Goal: Transaction & Acquisition: Purchase product/service

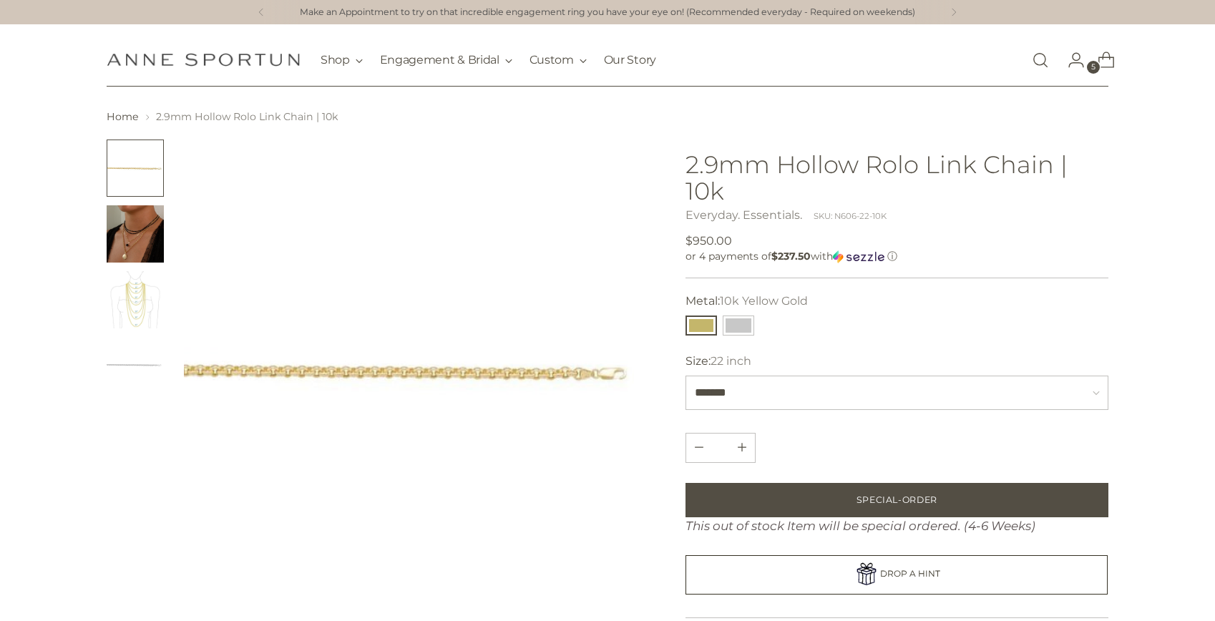
select select "*******"
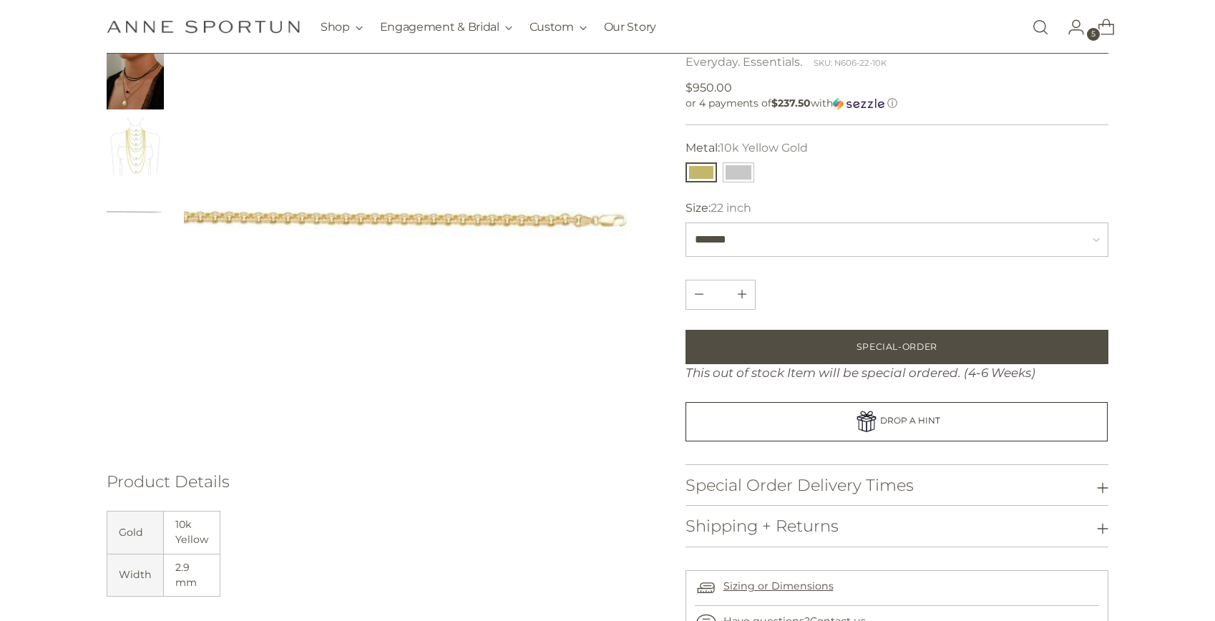
scroll to position [155, 0]
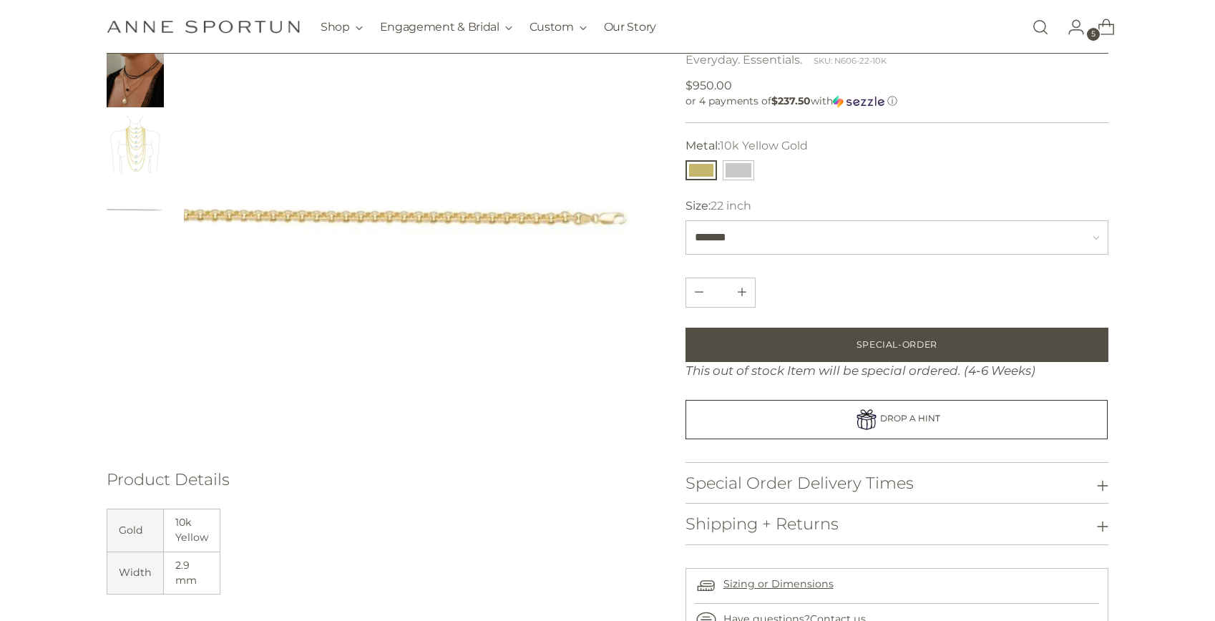
click at [103, 63] on div "Home 2.9mm Hollow Rolo Link Chain | 10k" at bounding box center [608, 334] width 1082 height 761
click at [127, 94] on img "Change image to image 2" at bounding box center [135, 78] width 57 height 57
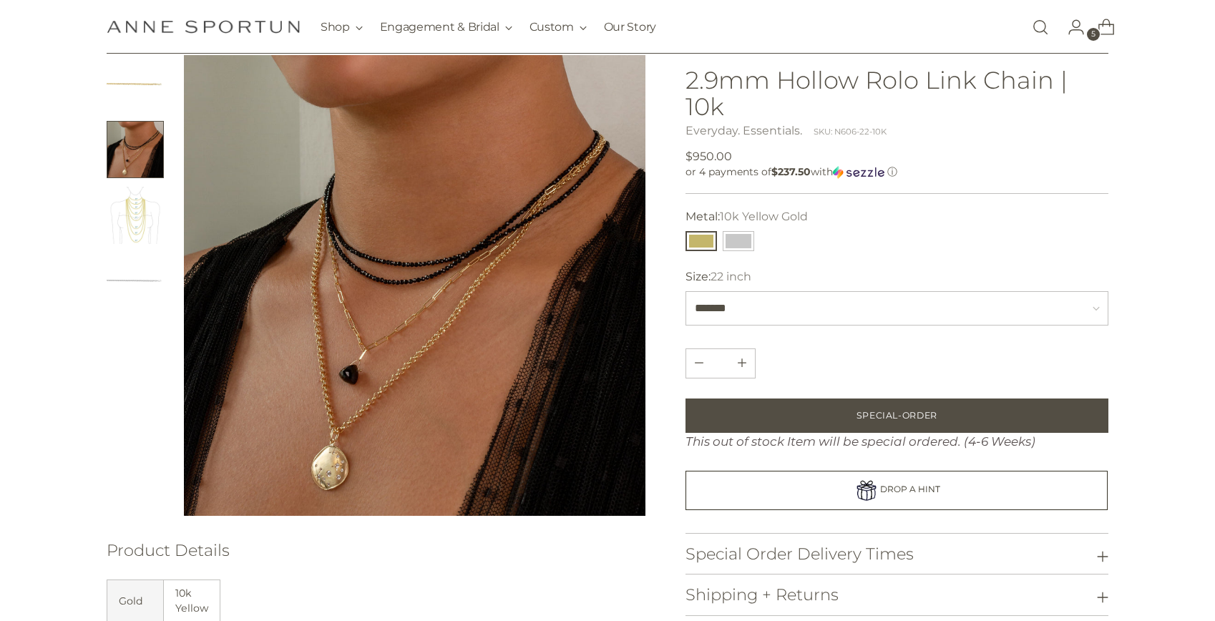
scroll to position [86, 0]
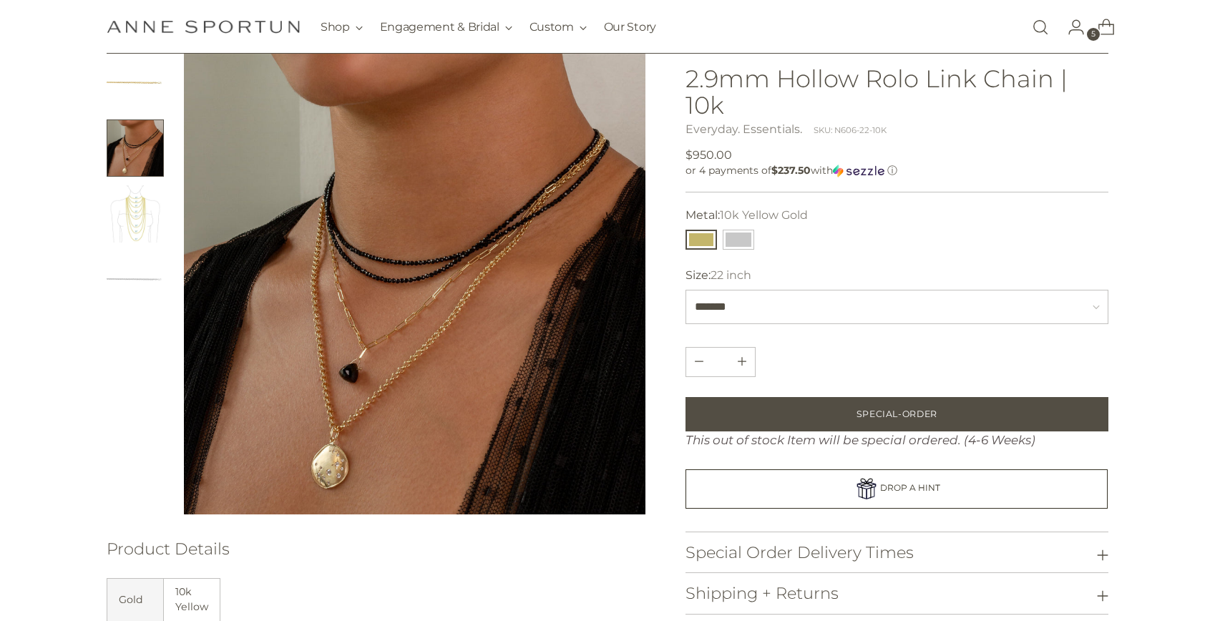
click at [1040, 26] on link "Open search modal" at bounding box center [1040, 27] width 29 height 29
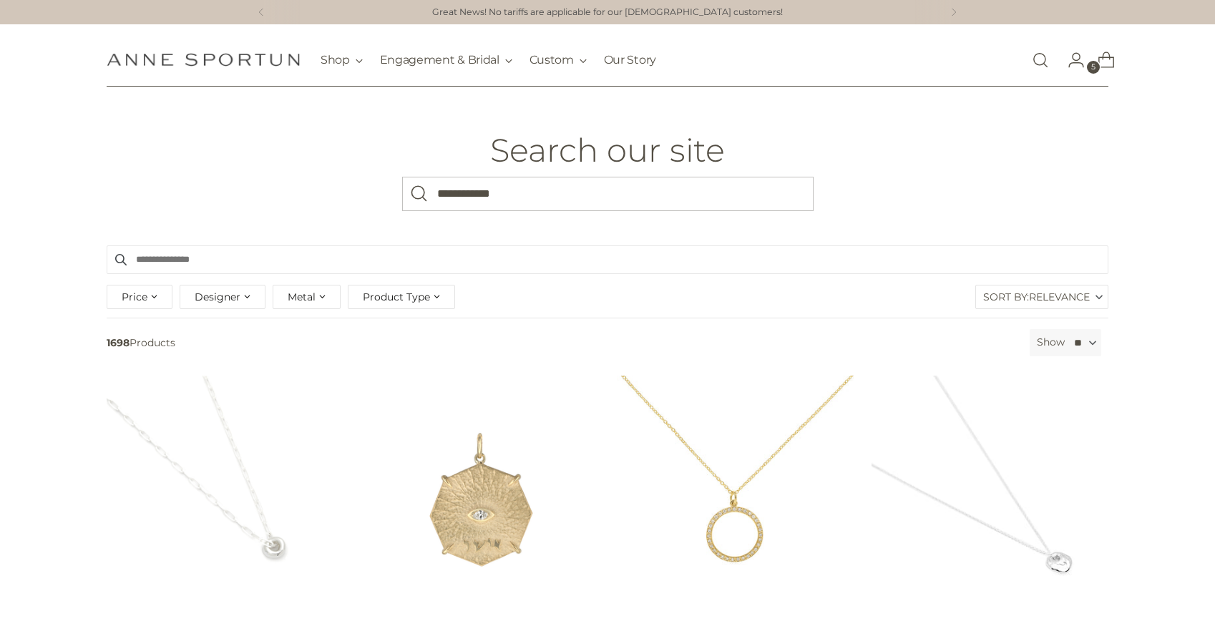
type input "**********"
click at [402, 177] on button "Search" at bounding box center [419, 194] width 34 height 34
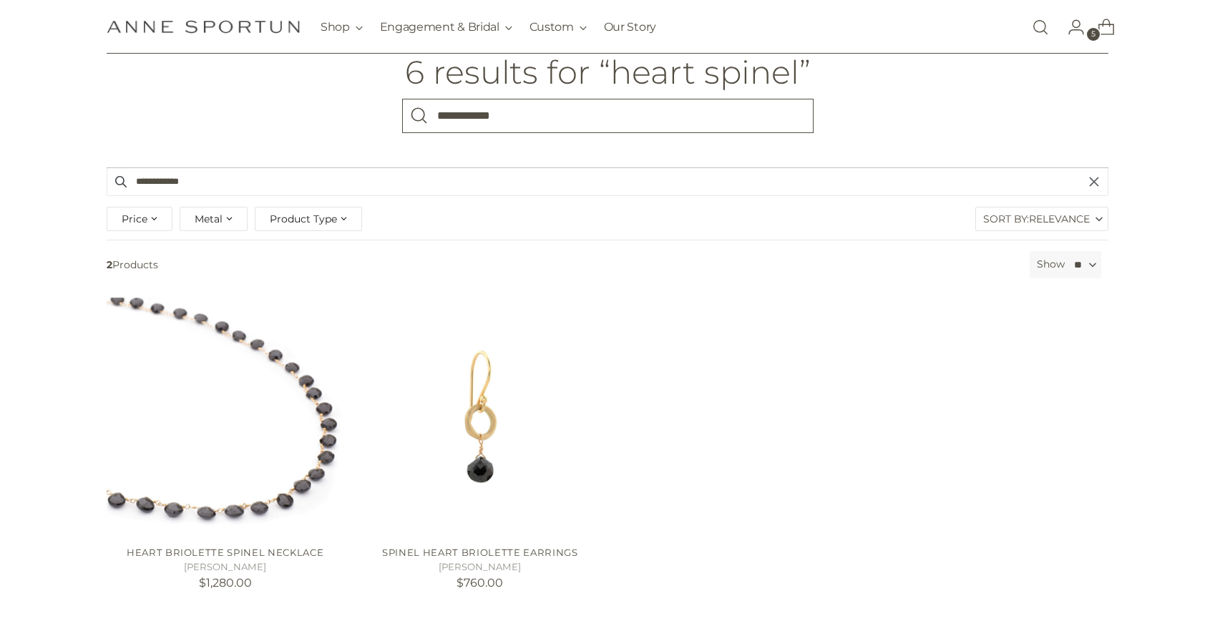
scroll to position [89, 0]
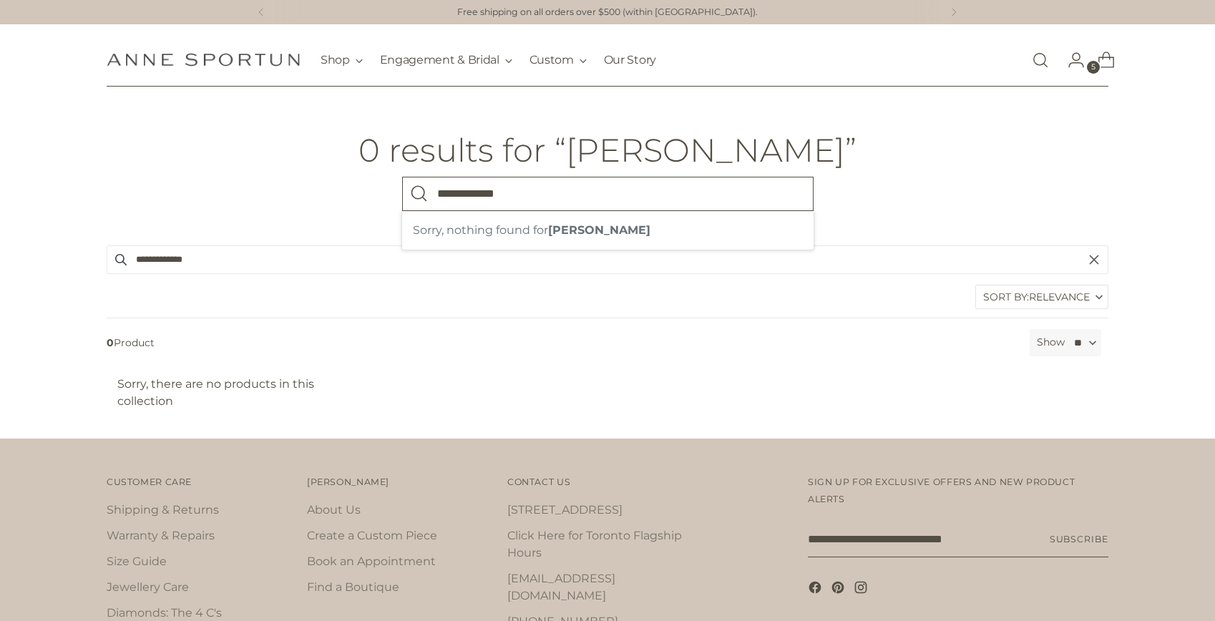
click at [614, 188] on input "**********" at bounding box center [607, 194] width 411 height 34
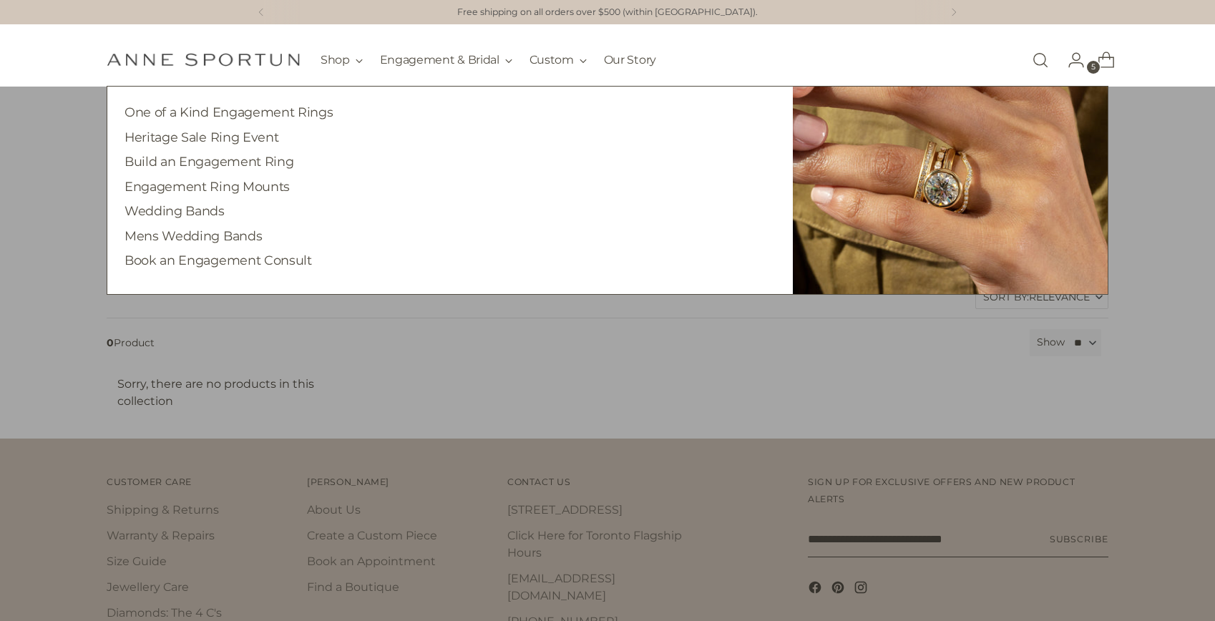
click at [201, 219] on h4 "Wedding Bands" at bounding box center [450, 212] width 651 height 18
click at [214, 215] on link "Wedding Bands" at bounding box center [175, 210] width 100 height 15
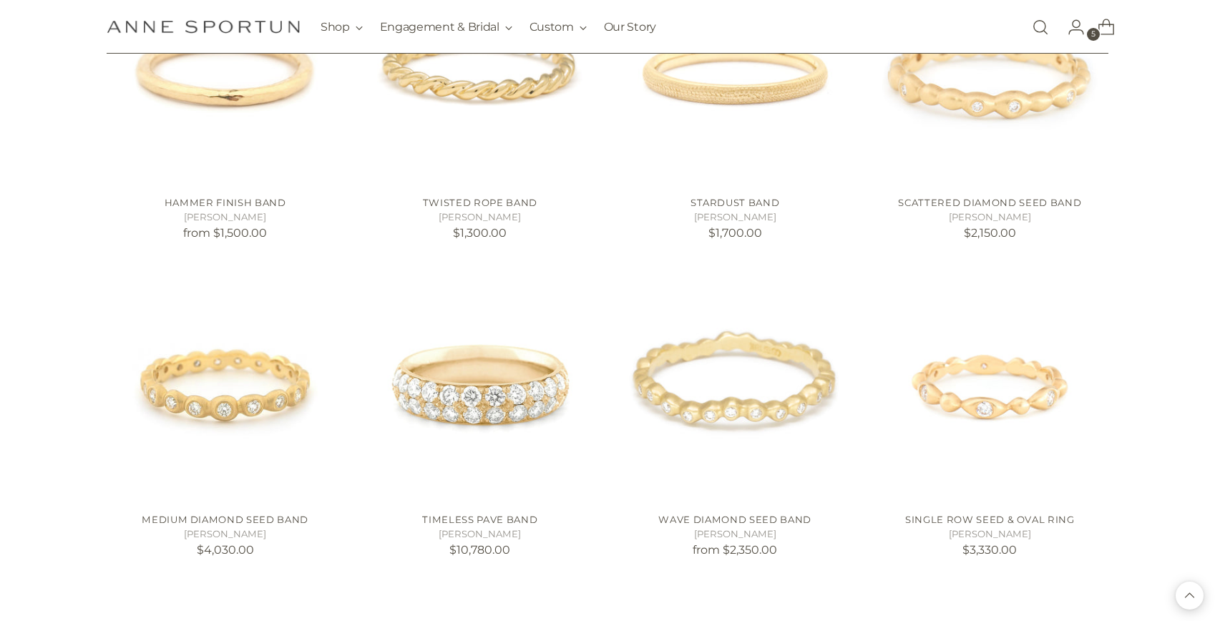
scroll to position [2552, 0]
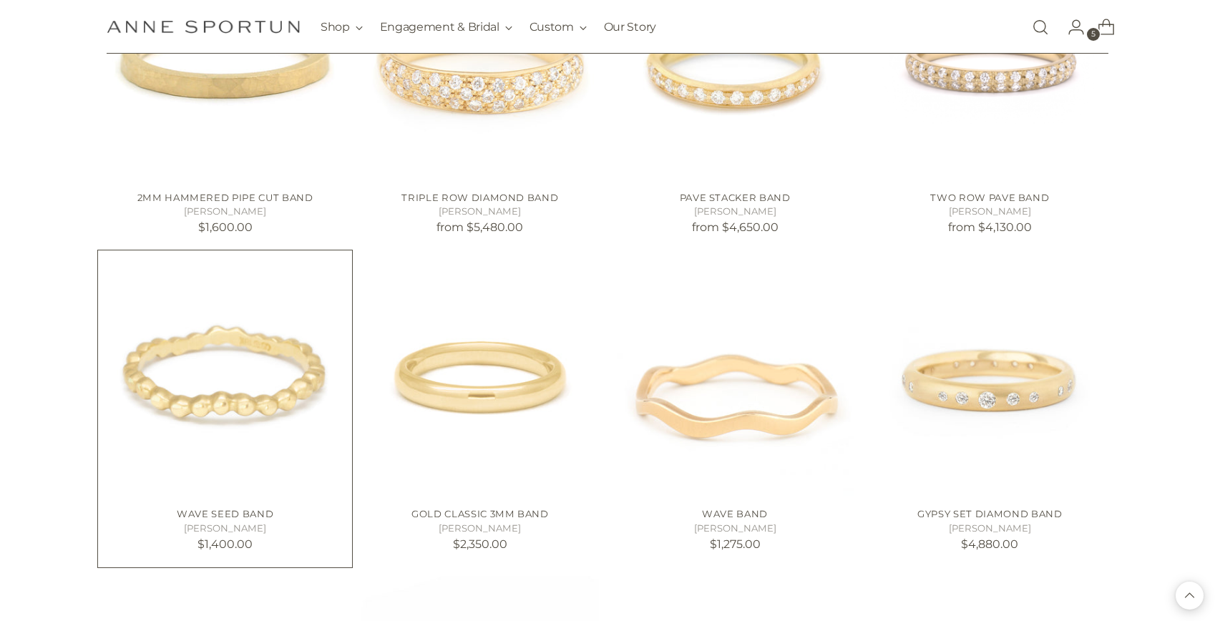
scroll to position [3430, 0]
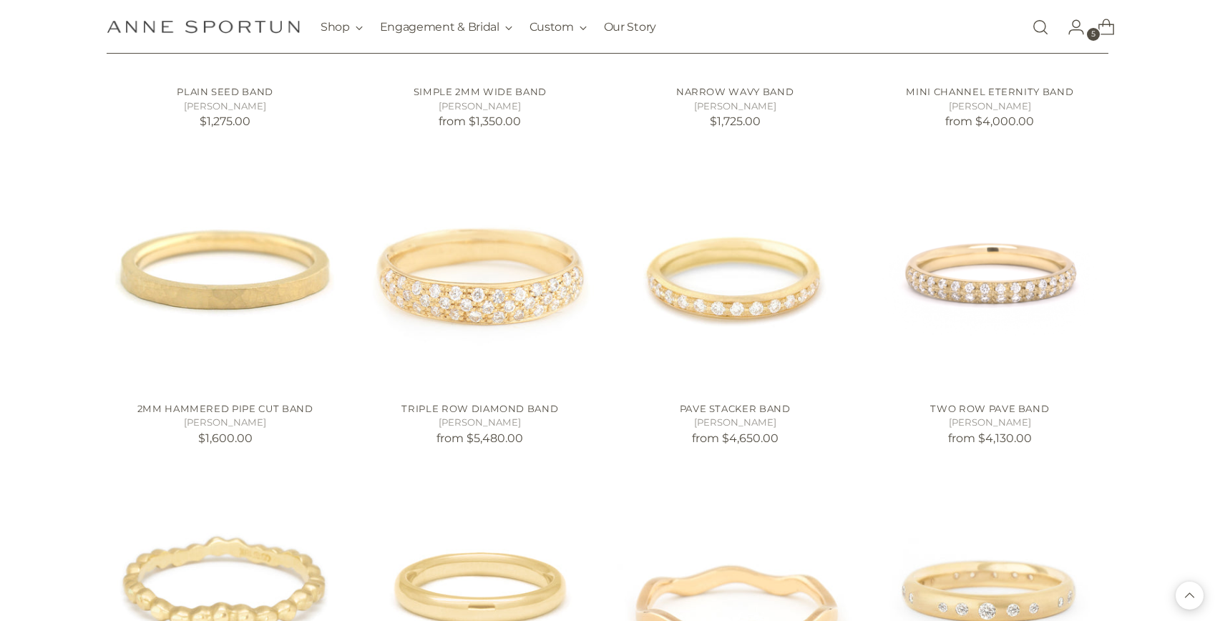
scroll to position [3051, 0]
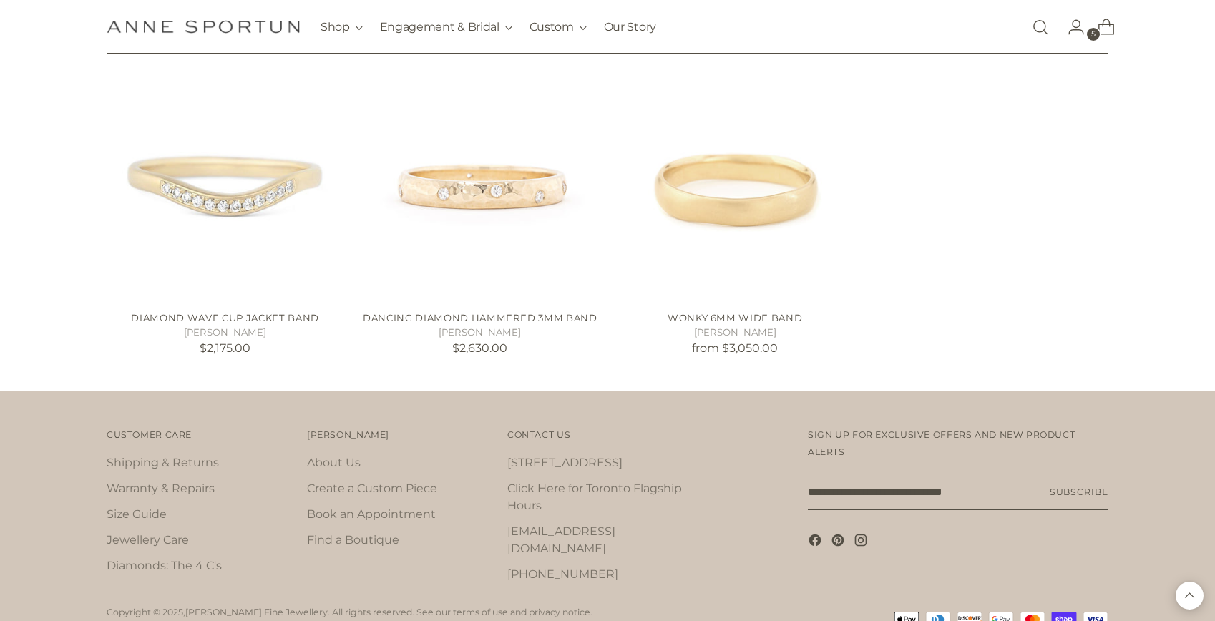
scroll to position [6737, 0]
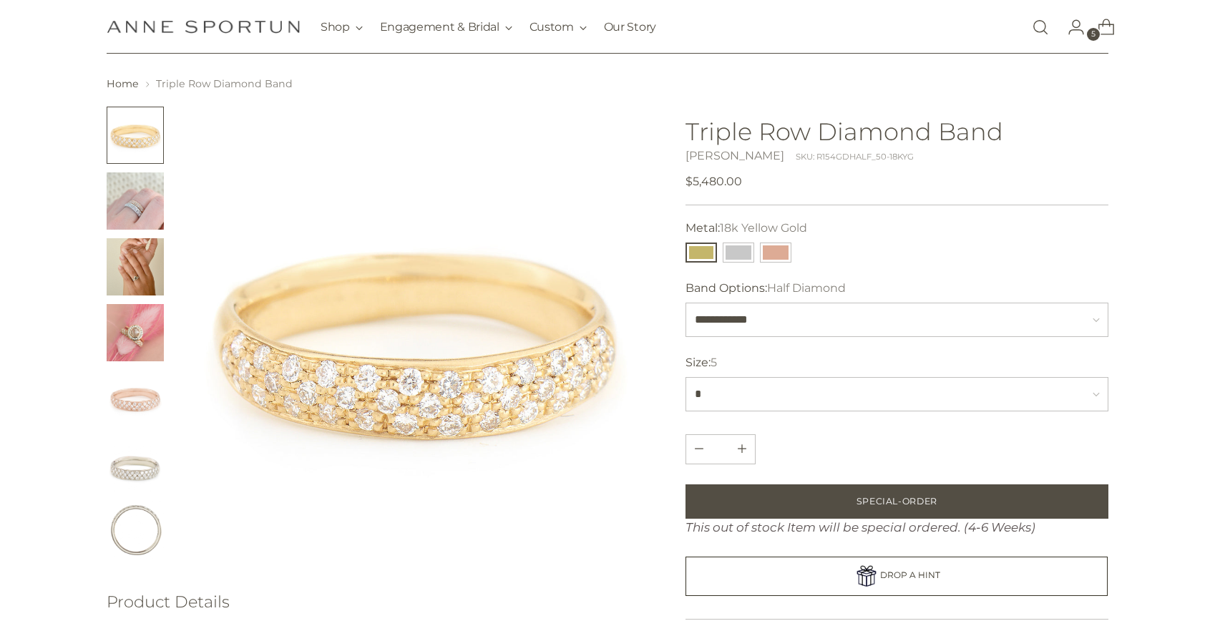
scroll to position [42, 0]
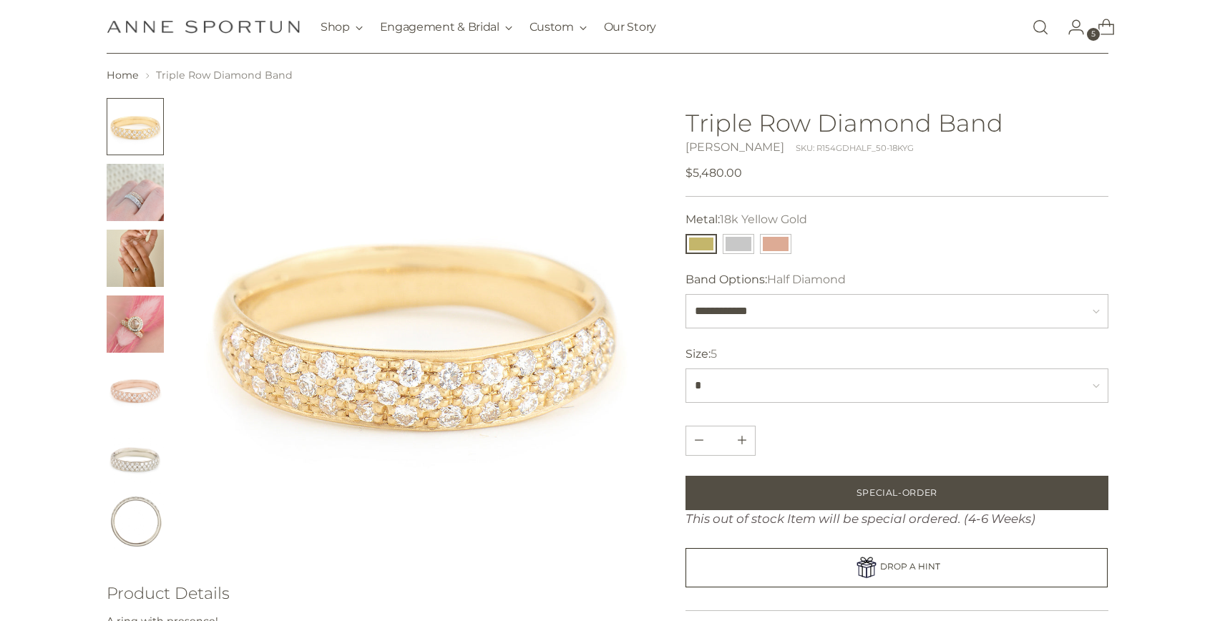
click at [146, 375] on img "Change image to image 5" at bounding box center [135, 389] width 57 height 57
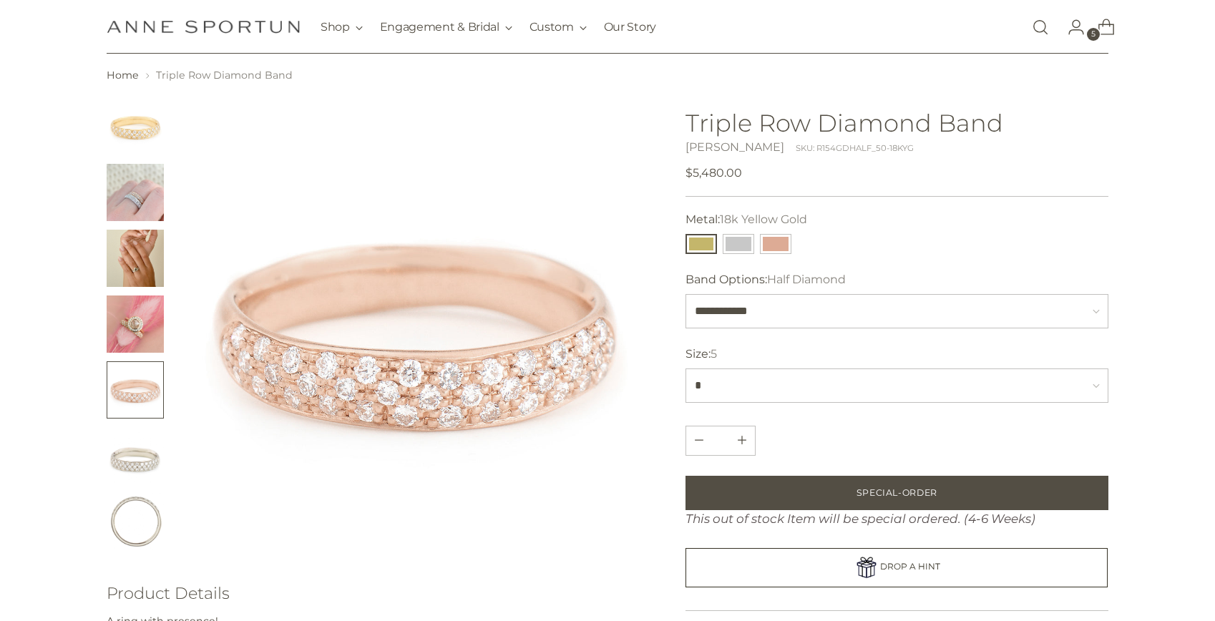
click at [145, 476] on img "Change image to image 6" at bounding box center [135, 455] width 57 height 57
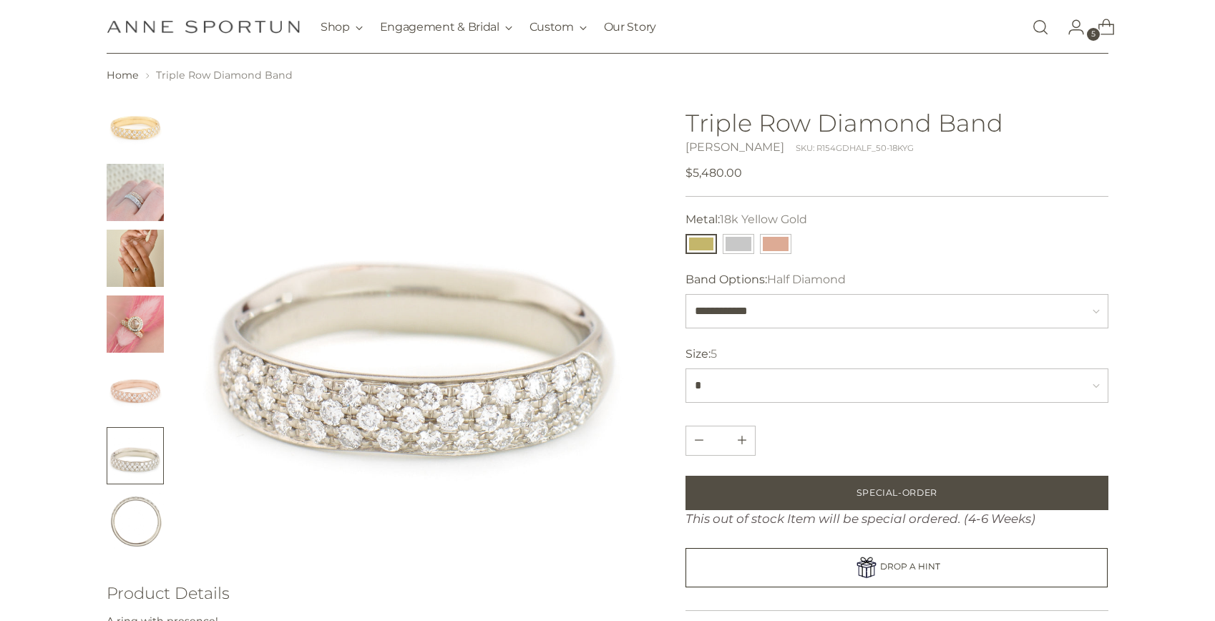
click at [137, 142] on img "Change image to image 1" at bounding box center [135, 126] width 57 height 57
